Goal: Task Accomplishment & Management: Use online tool/utility

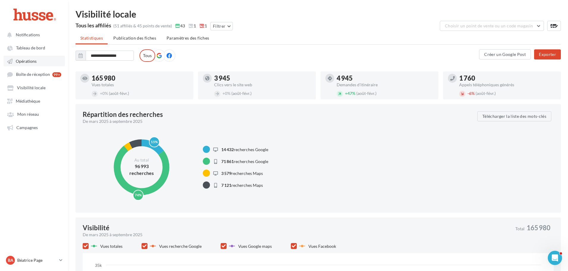
click at [32, 60] on span "Opérations" at bounding box center [26, 61] width 21 height 5
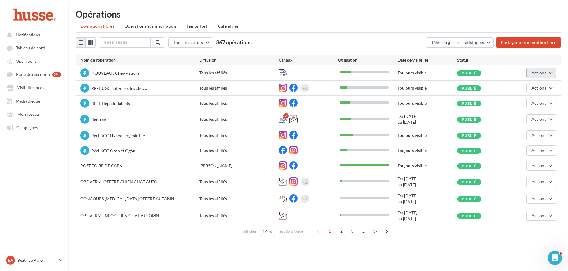
click at [543, 73] on span "Actions" at bounding box center [538, 72] width 15 height 5
click at [521, 86] on button "Editer" at bounding box center [524, 86] width 63 height 15
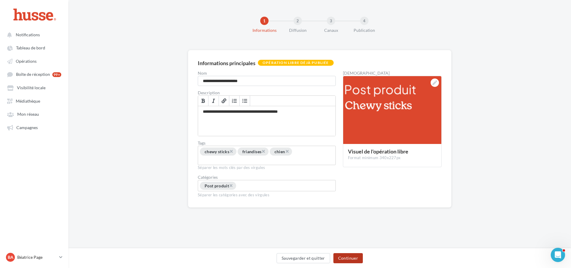
click at [348, 257] on button "Continuer" at bounding box center [347, 258] width 29 height 10
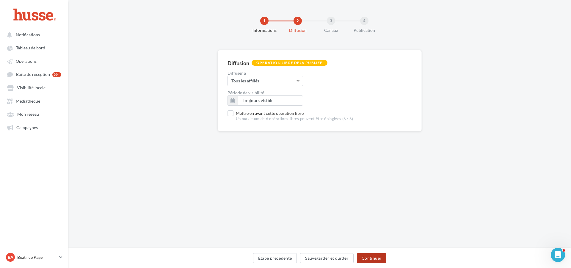
click at [373, 256] on button "Continuer" at bounding box center [371, 258] width 29 height 10
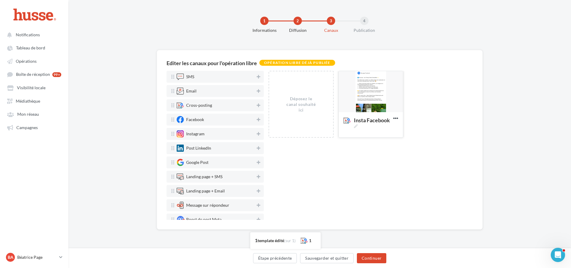
click at [372, 93] on div at bounding box center [371, 92] width 64 height 42
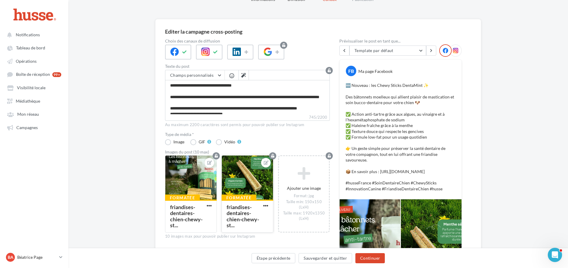
scroll to position [119, 0]
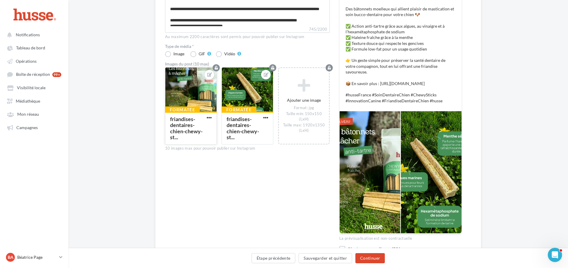
click at [188, 90] on div at bounding box center [190, 89] width 51 height 45
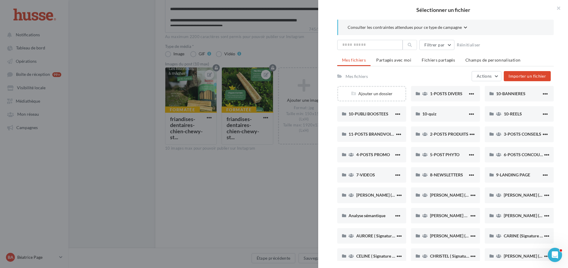
click at [271, 188] on div at bounding box center [284, 134] width 568 height 268
